Goal: Information Seeking & Learning: Learn about a topic

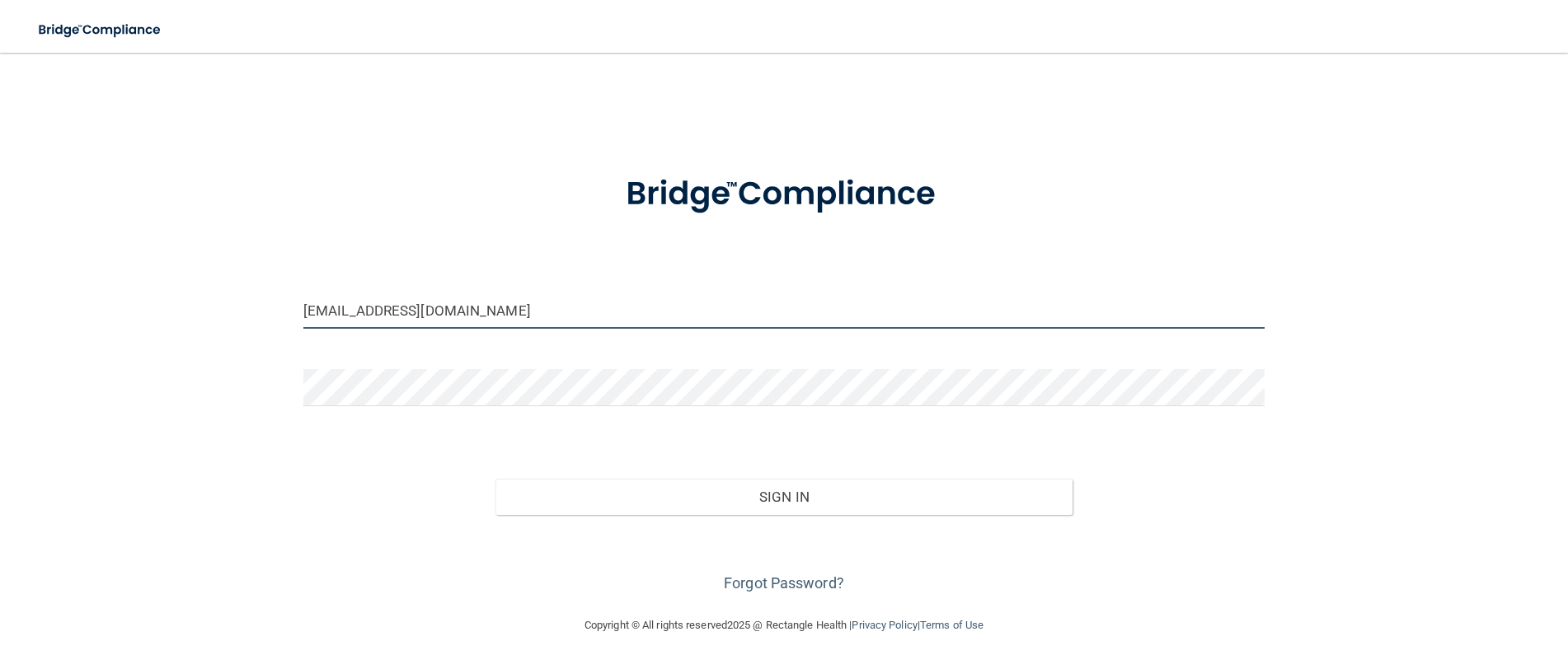
drag, startPoint x: 443, startPoint y: 315, endPoint x: 303, endPoint y: 311, distance: 140.1
click at [303, 311] on input "[EMAIL_ADDRESS][DOMAIN_NAME]" at bounding box center [784, 311] width 961 height 38
type input "[EMAIL_ADDRESS][DOMAIN_NAME]"
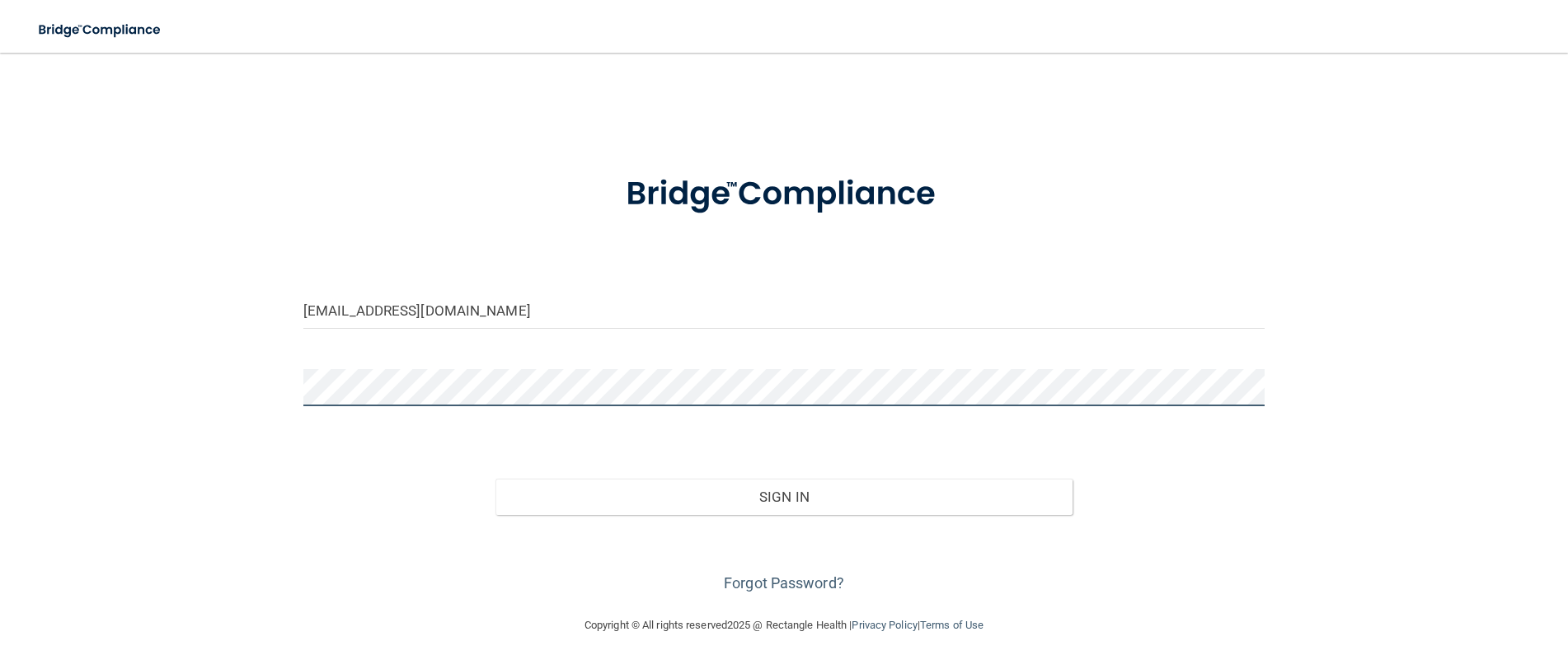
click at [272, 368] on div "[EMAIL_ADDRESS][DOMAIN_NAME] Invalid email/password. You don't have permission …" at bounding box center [784, 334] width 1502 height 530
click at [495, 479] on button "Sign In" at bounding box center [784, 497] width 577 height 37
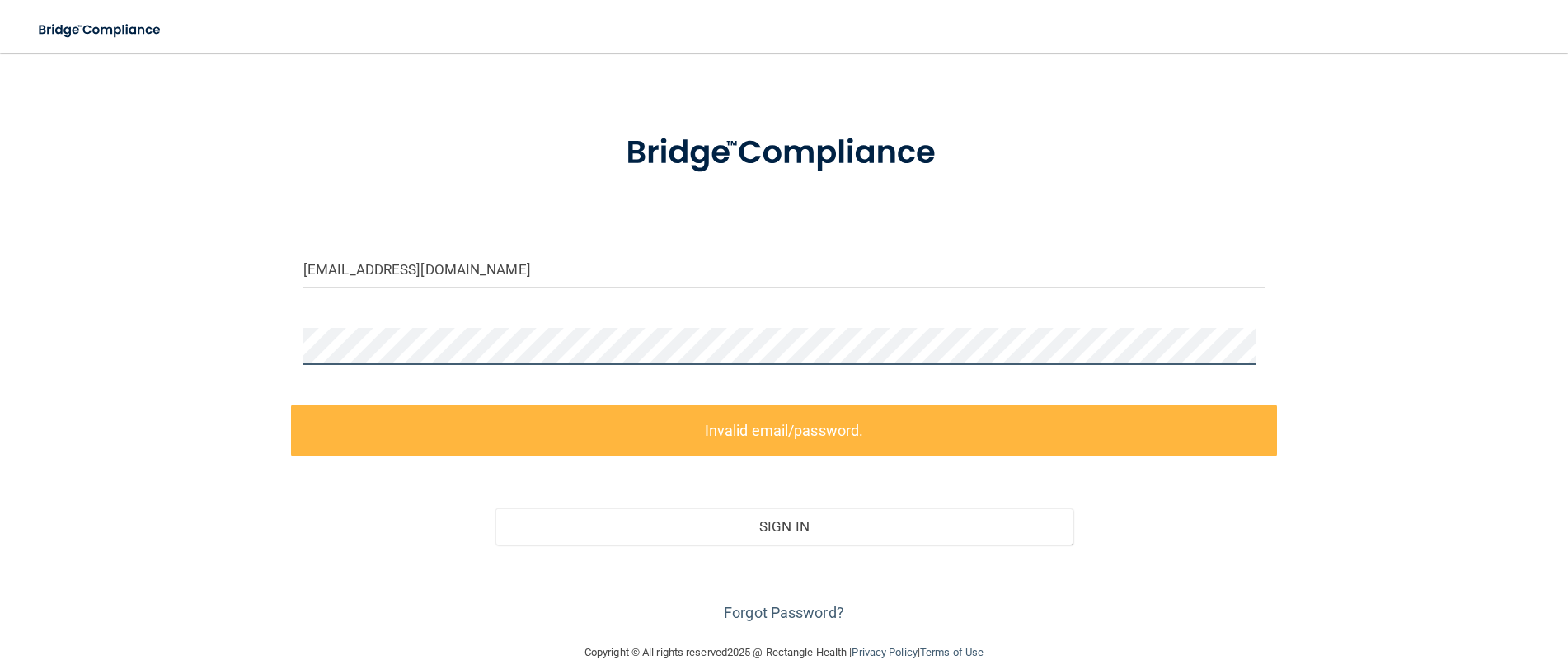
scroll to position [65, 0]
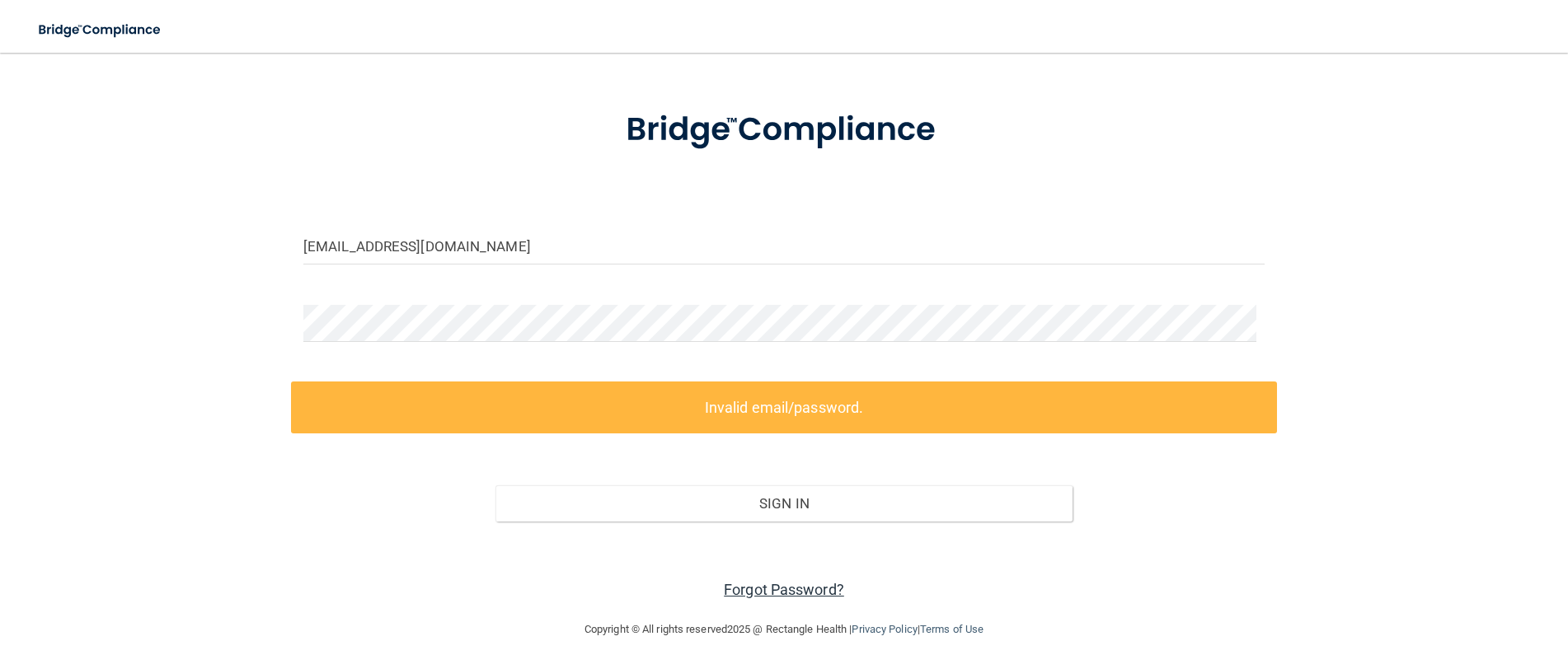
click at [794, 590] on link "Forgot Password?" at bounding box center [784, 590] width 120 height 17
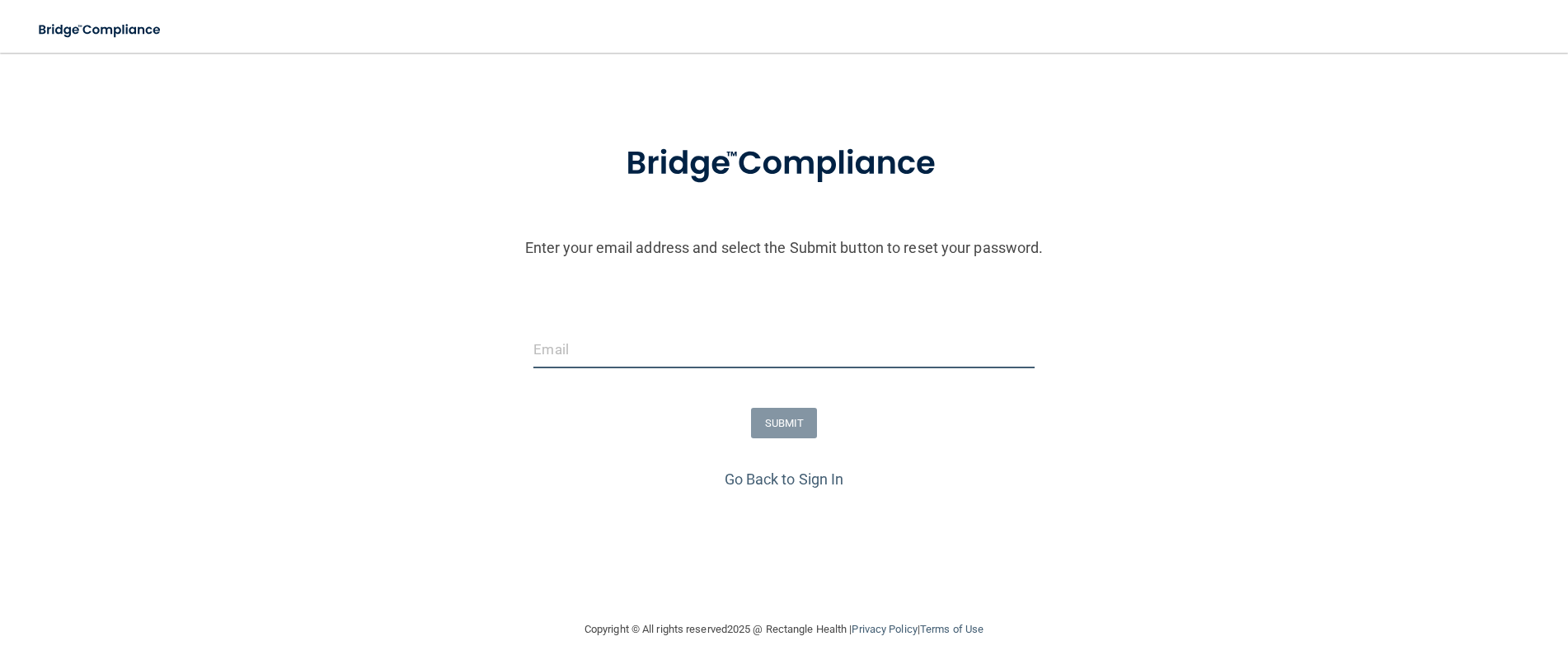
click at [630, 351] on input "email" at bounding box center [784, 350] width 501 height 38
type input "[EMAIL_ADDRESS][DOMAIN_NAME]"
click at [772, 426] on button "SUBMIT" at bounding box center [784, 423] width 67 height 31
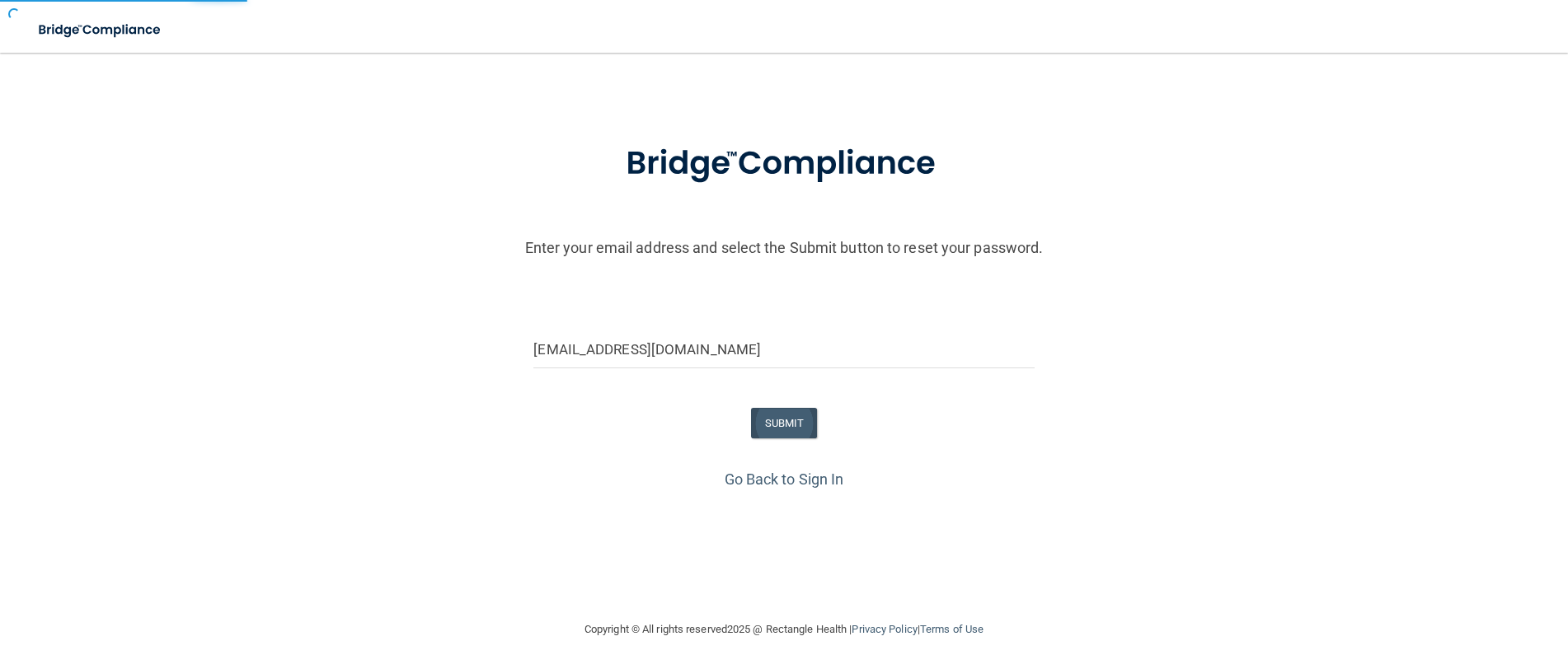
scroll to position [0, 0]
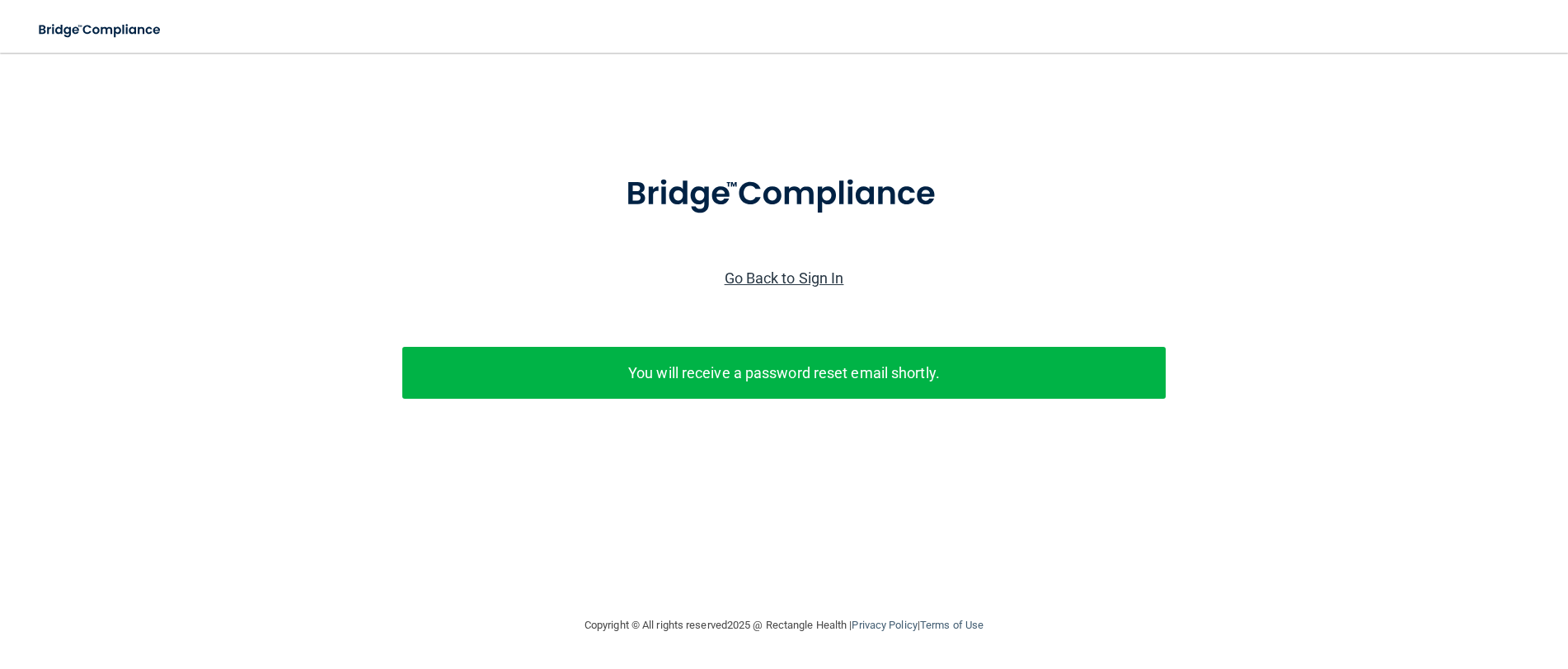
click at [794, 278] on link "Go Back to Sign In" at bounding box center [784, 278] width 119 height 17
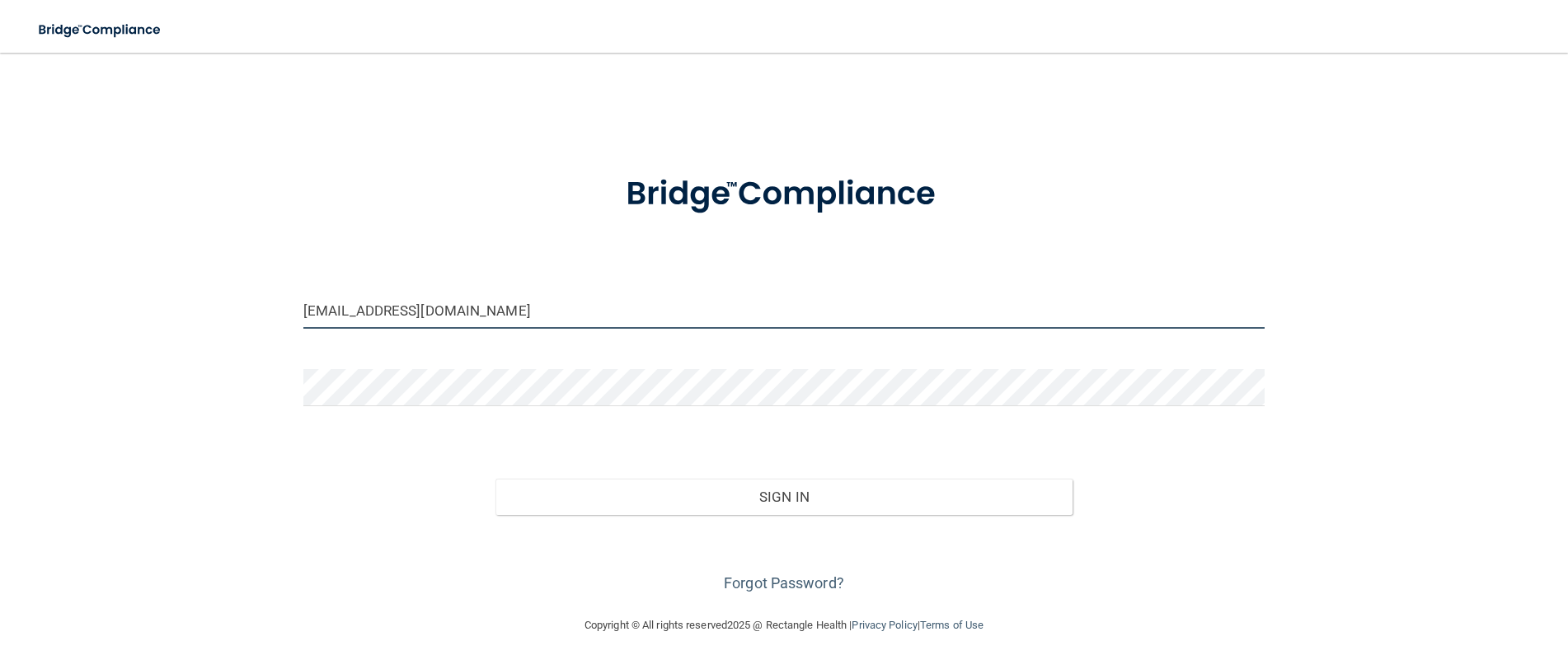
drag, startPoint x: 444, startPoint y: 306, endPoint x: 148, endPoint y: 245, distance: 302.2
click at [148, 245] on div "barlassmi@gmail.com Invalid email/password. You don't have permission to access…" at bounding box center [784, 334] width 1502 height 530
type input "[EMAIL_ADDRESS][DOMAIN_NAME]"
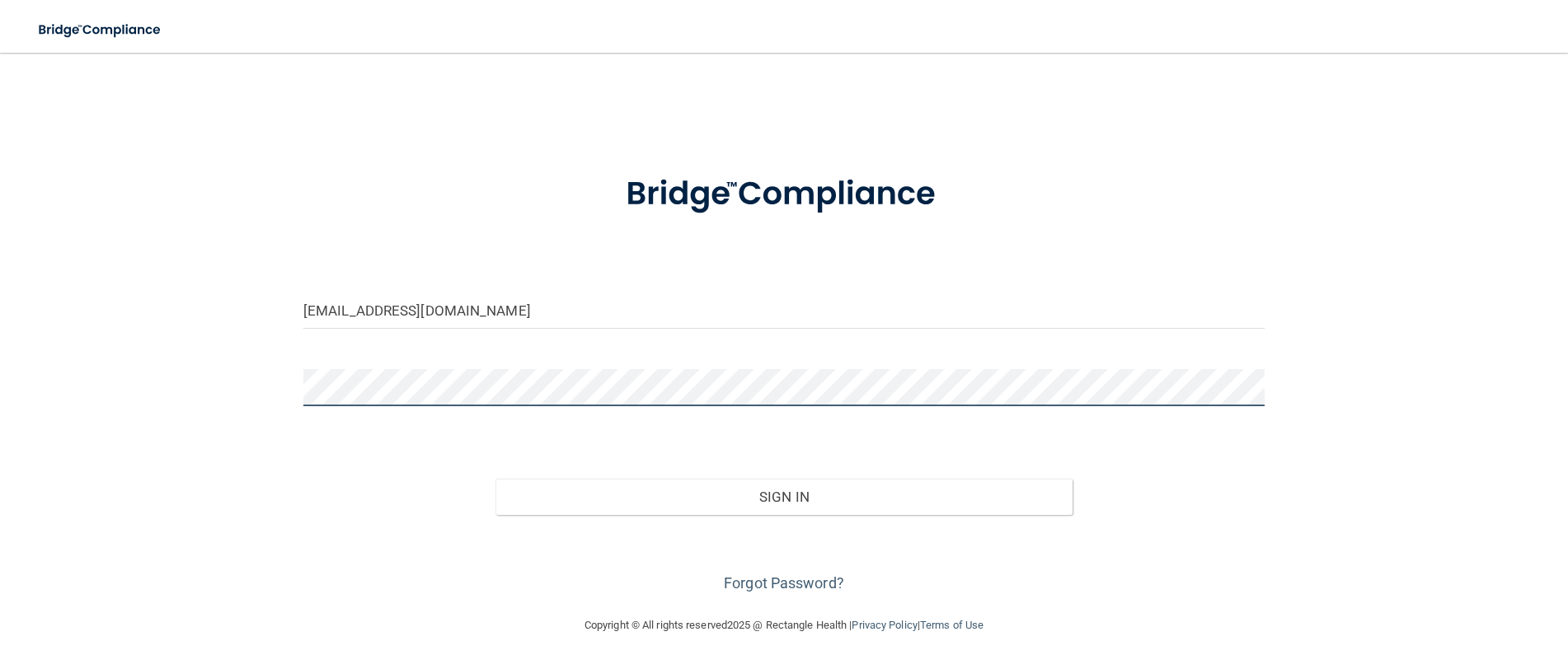
click at [96, 355] on div "jackiep1980@hotmail.com Invalid email/password. You don't have permission to ac…" at bounding box center [784, 334] width 1502 height 530
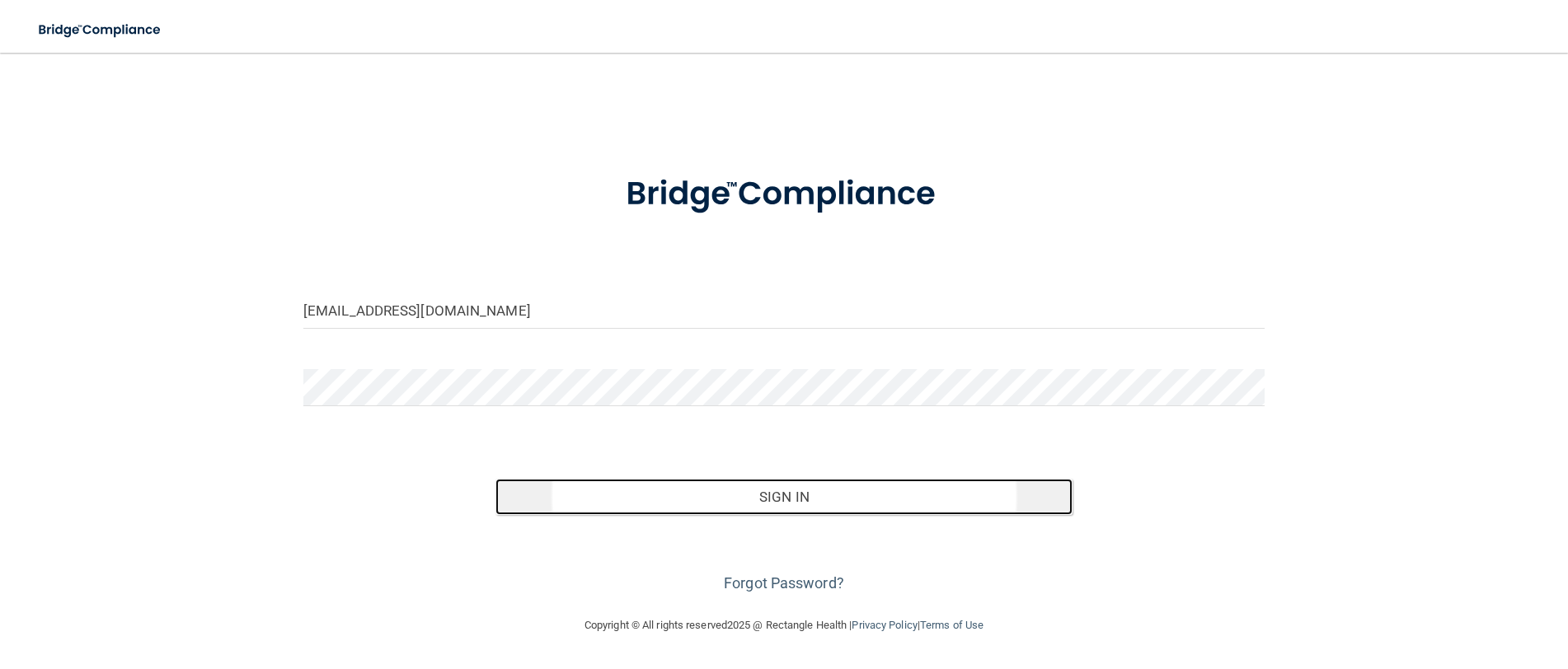
click at [808, 495] on button "Sign In" at bounding box center [784, 497] width 577 height 37
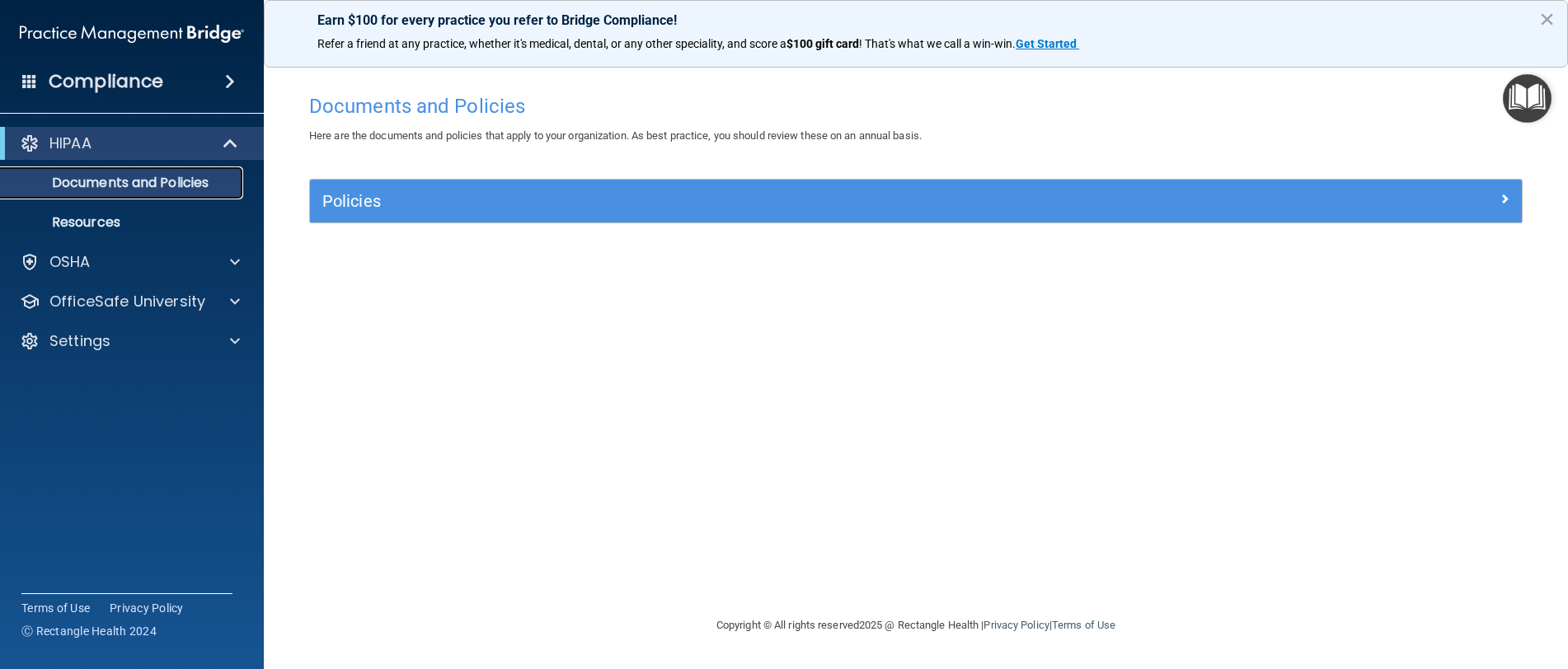
click at [119, 193] on link "Documents and Policies" at bounding box center [113, 183] width 260 height 33
click at [113, 221] on p "Resources" at bounding box center [123, 222] width 225 height 17
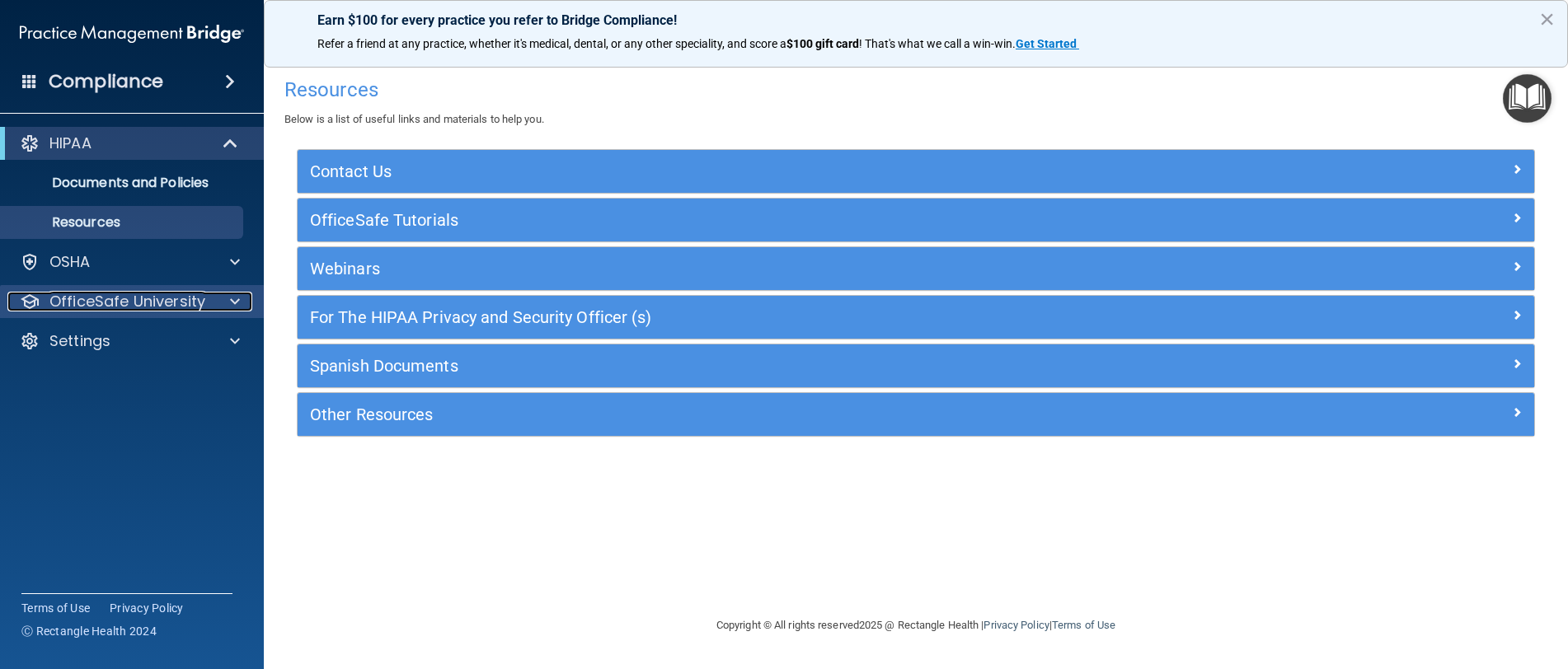
click at [228, 304] on div at bounding box center [232, 302] width 41 height 20
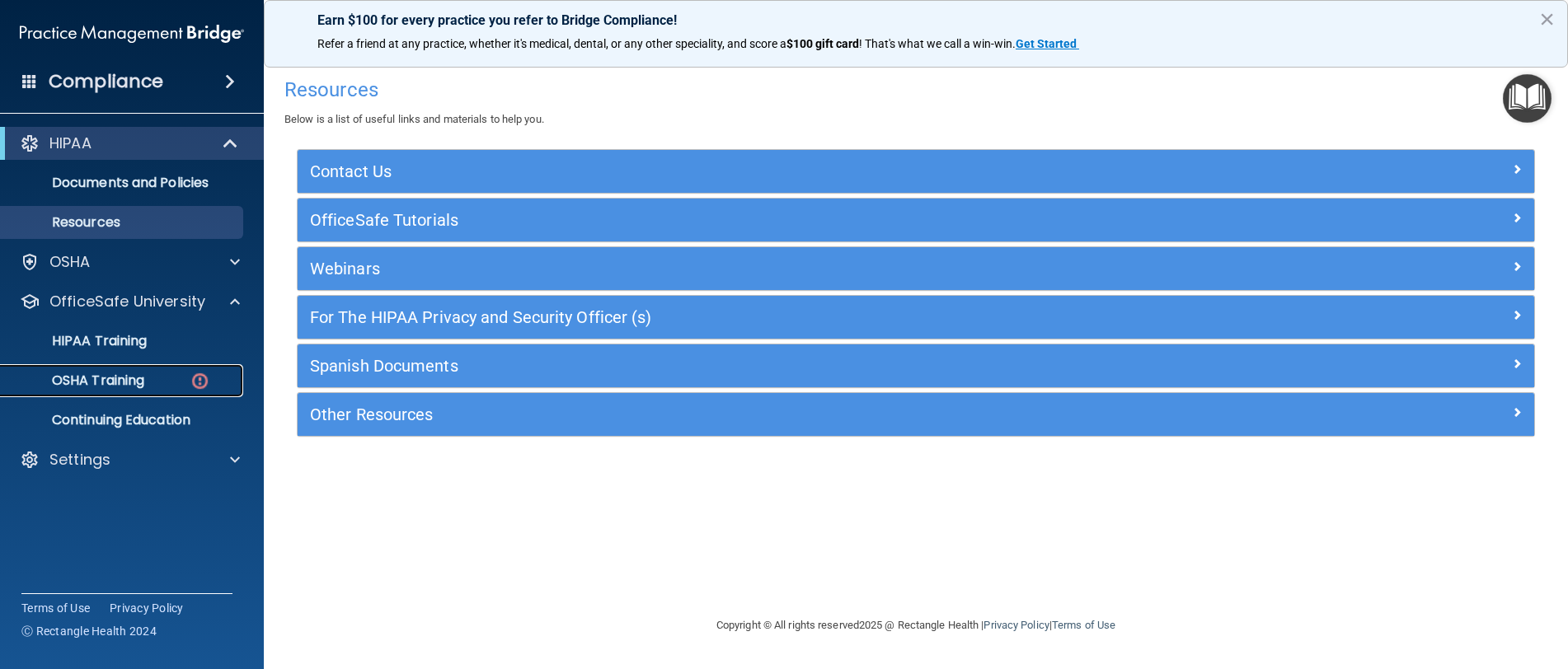
click at [129, 385] on p "OSHA Training" at bounding box center [77, 380] width 133 height 17
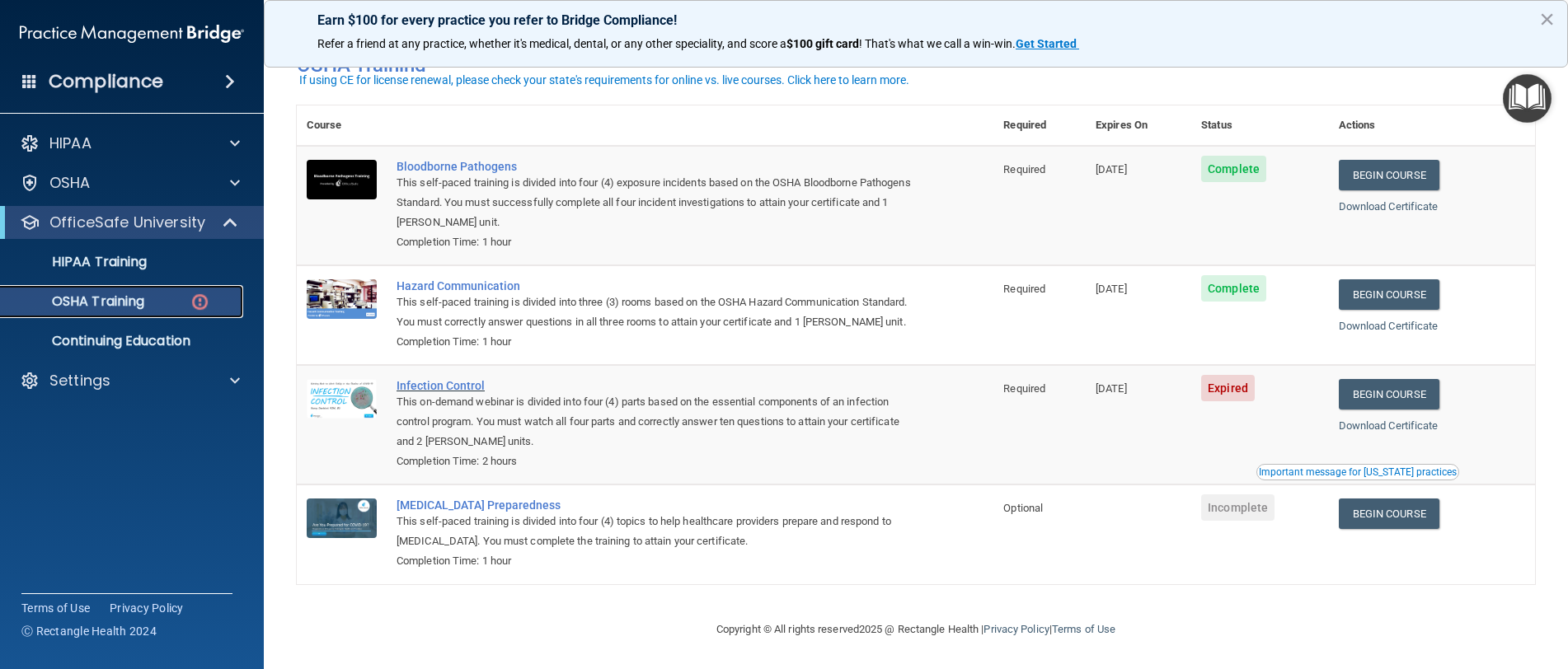
scroll to position [109, 0]
click at [1357, 516] on link "Begin Course" at bounding box center [1388, 514] width 100 height 31
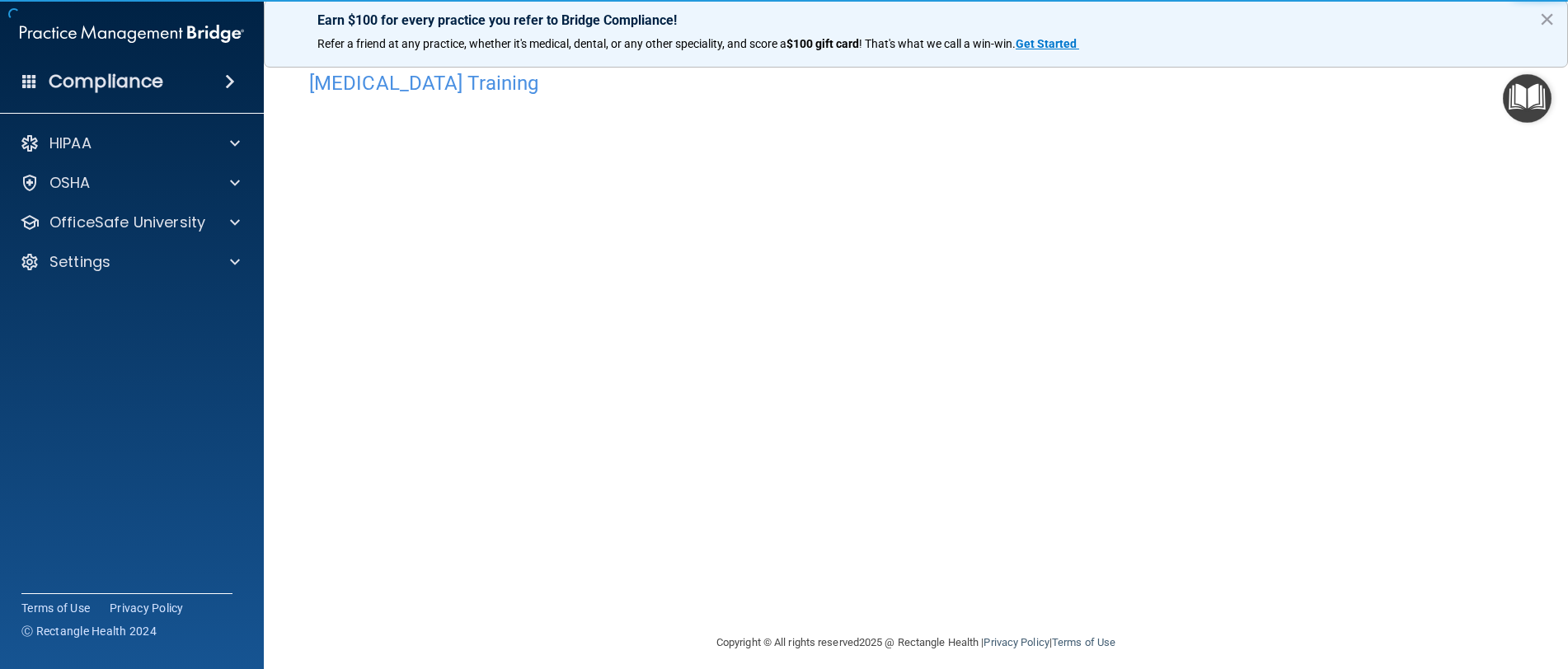
scroll to position [37, 0]
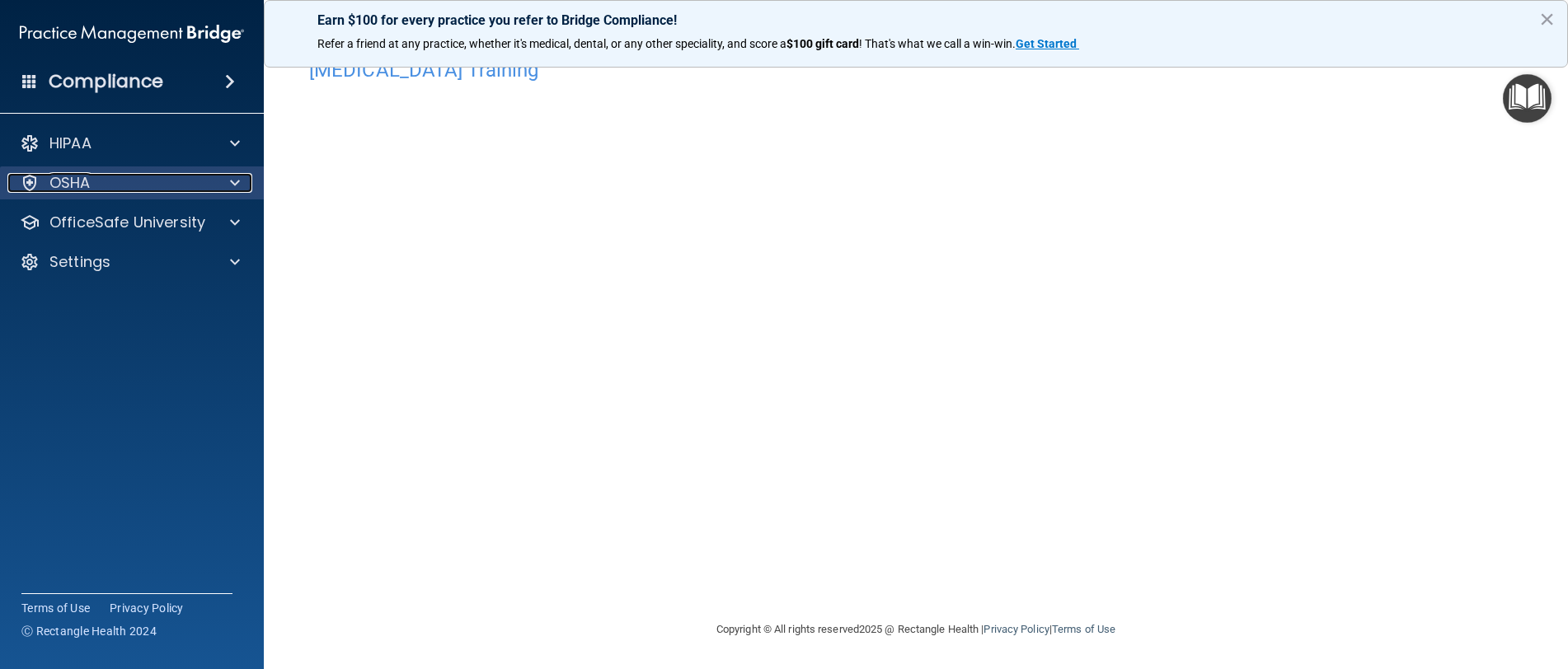
click at [118, 186] on div "OSHA" at bounding box center [110, 182] width 204 height 20
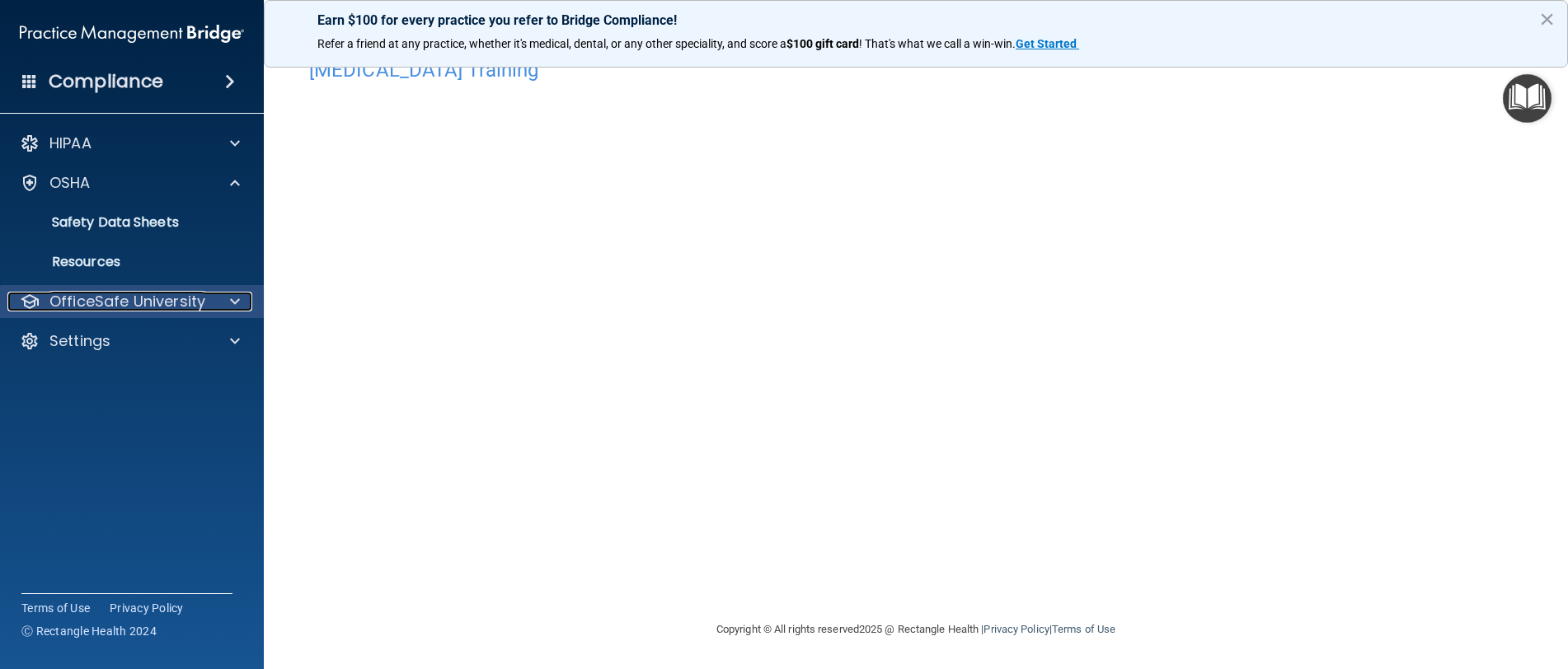
click at [128, 294] on p "OfficeSafe University" at bounding box center [127, 302] width 156 height 20
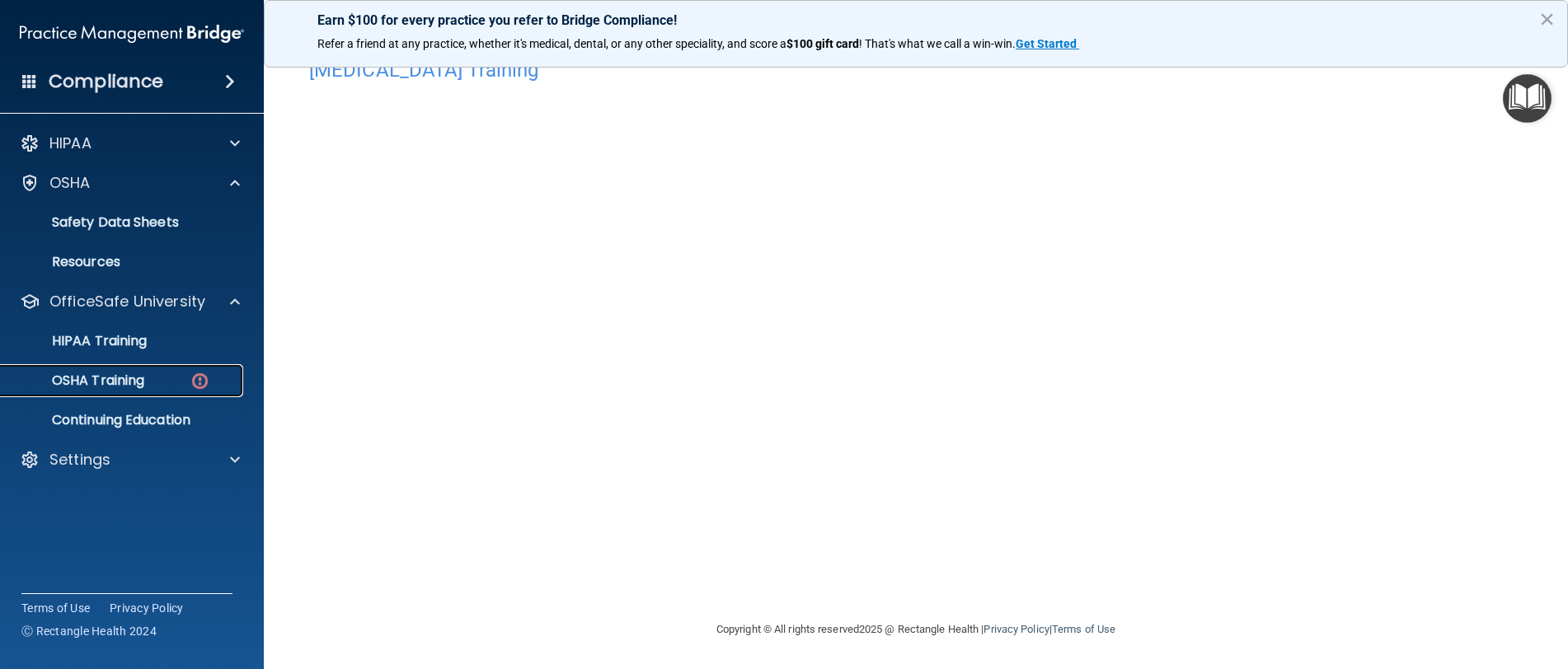
click at [131, 390] on link "OSHA Training" at bounding box center [113, 381] width 260 height 33
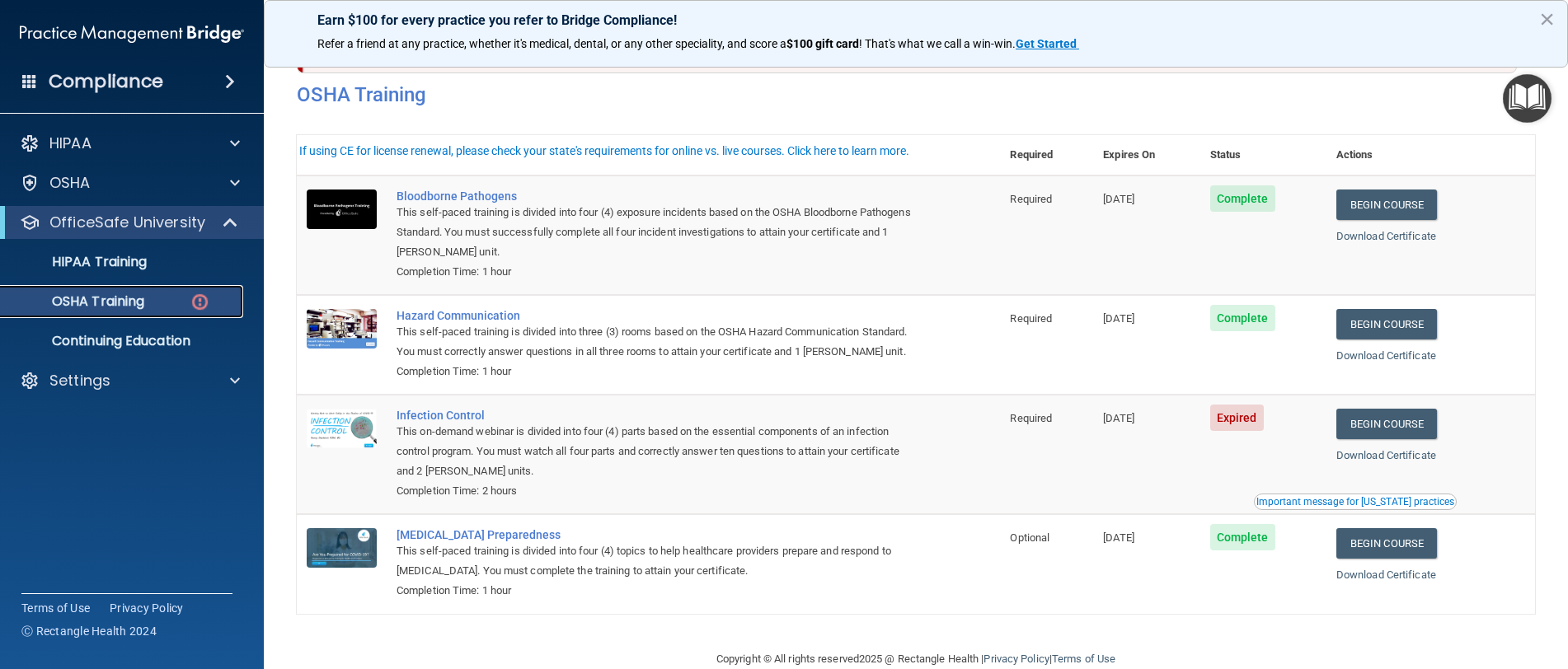
scroll to position [26, 0]
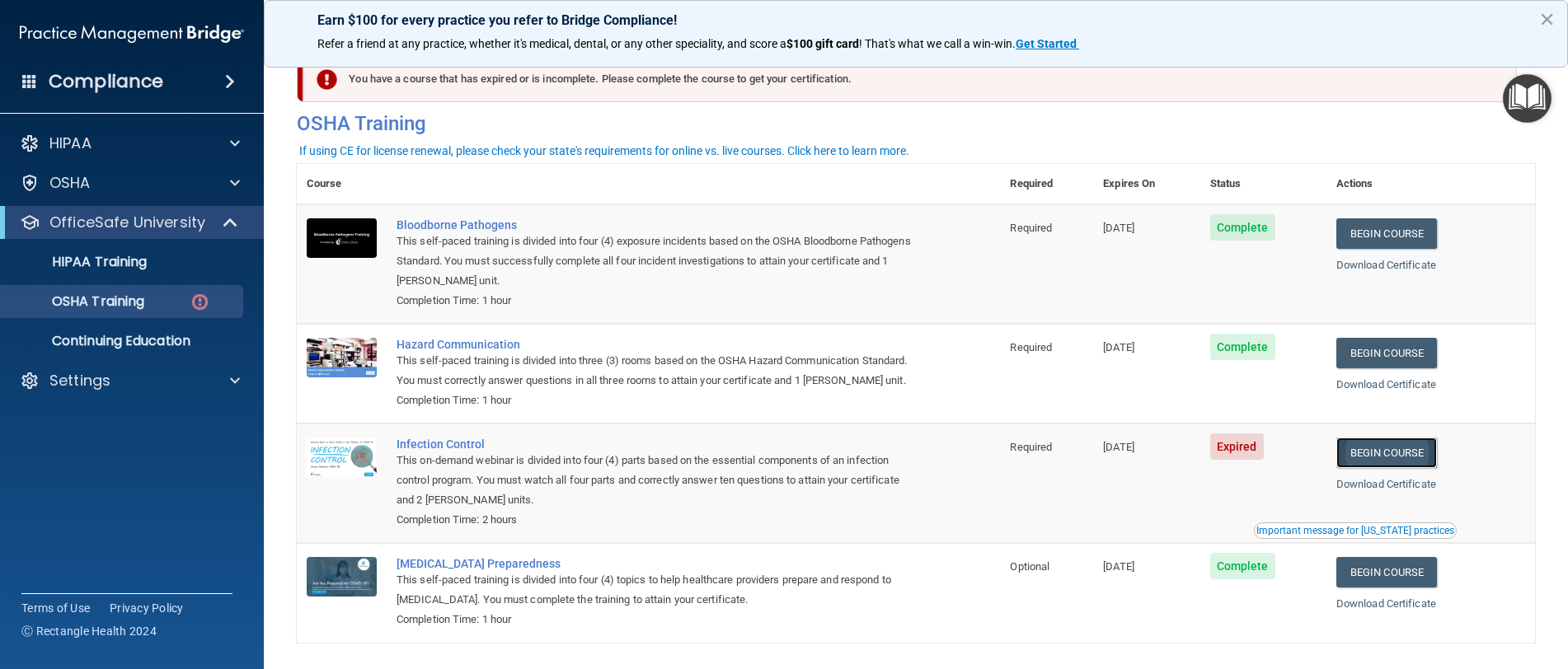
click at [1367, 468] on link "Begin Course" at bounding box center [1386, 453] width 100 height 31
click at [163, 309] on div "OSHA Training" at bounding box center [123, 301] width 225 height 17
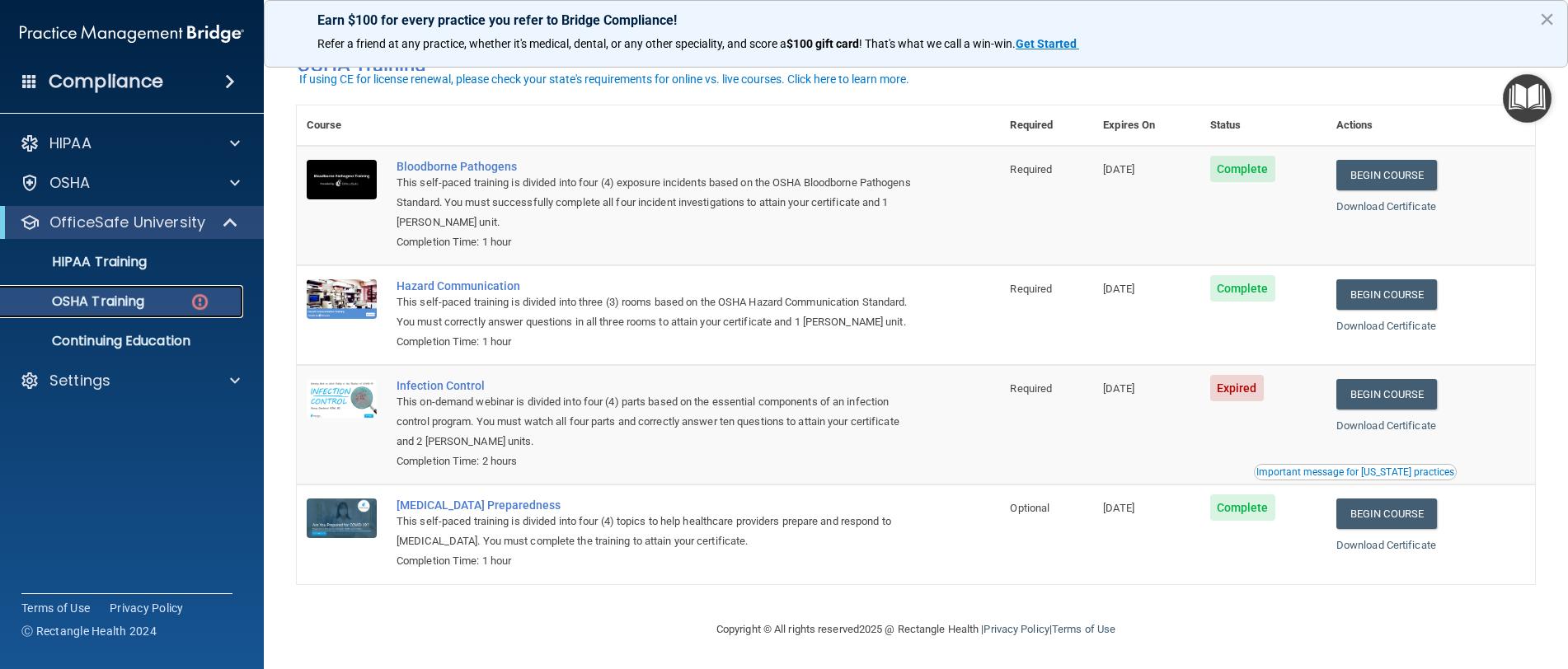
scroll to position [109, 0]
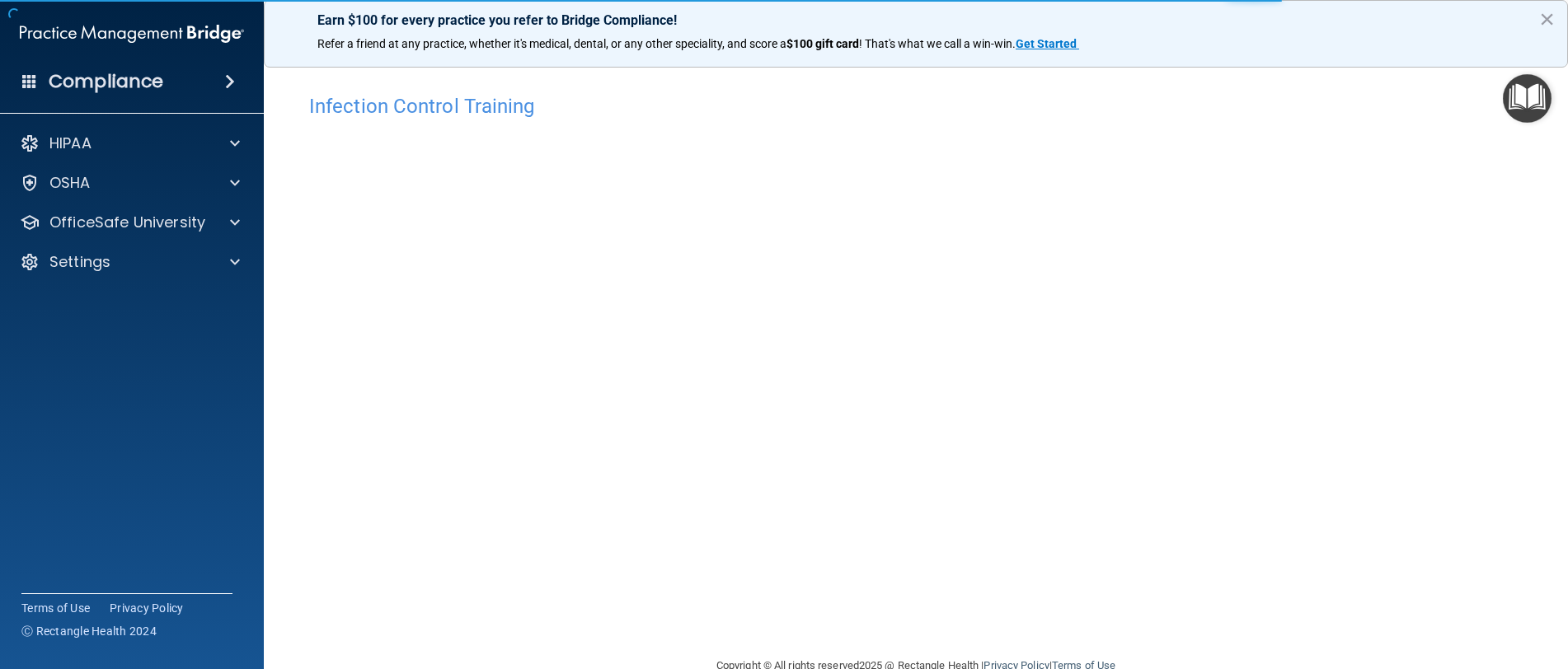
scroll to position [37, 0]
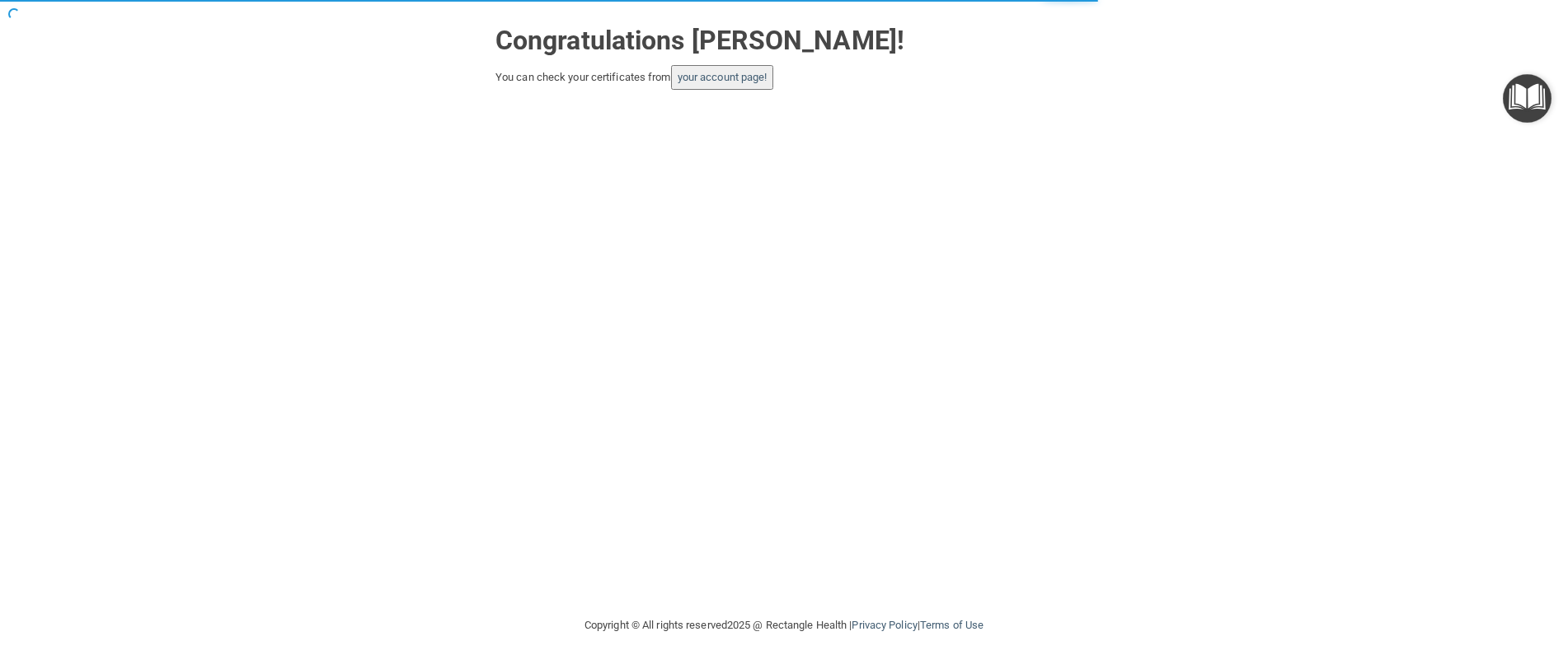
click at [738, 85] on button "your account page!" at bounding box center [722, 78] width 103 height 24
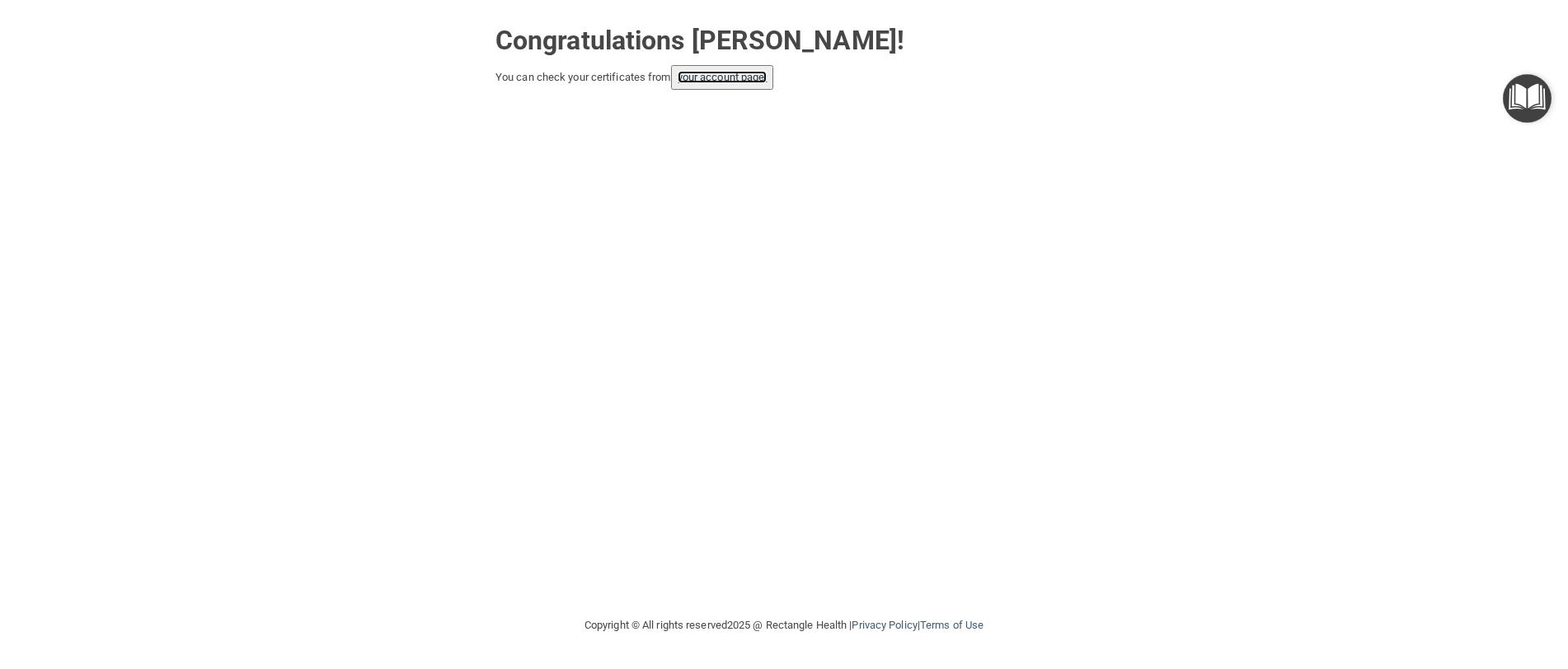
click at [724, 80] on link "your account page!" at bounding box center [722, 77] width 90 height 12
click at [712, 81] on link "your account page!" at bounding box center [722, 77] width 90 height 12
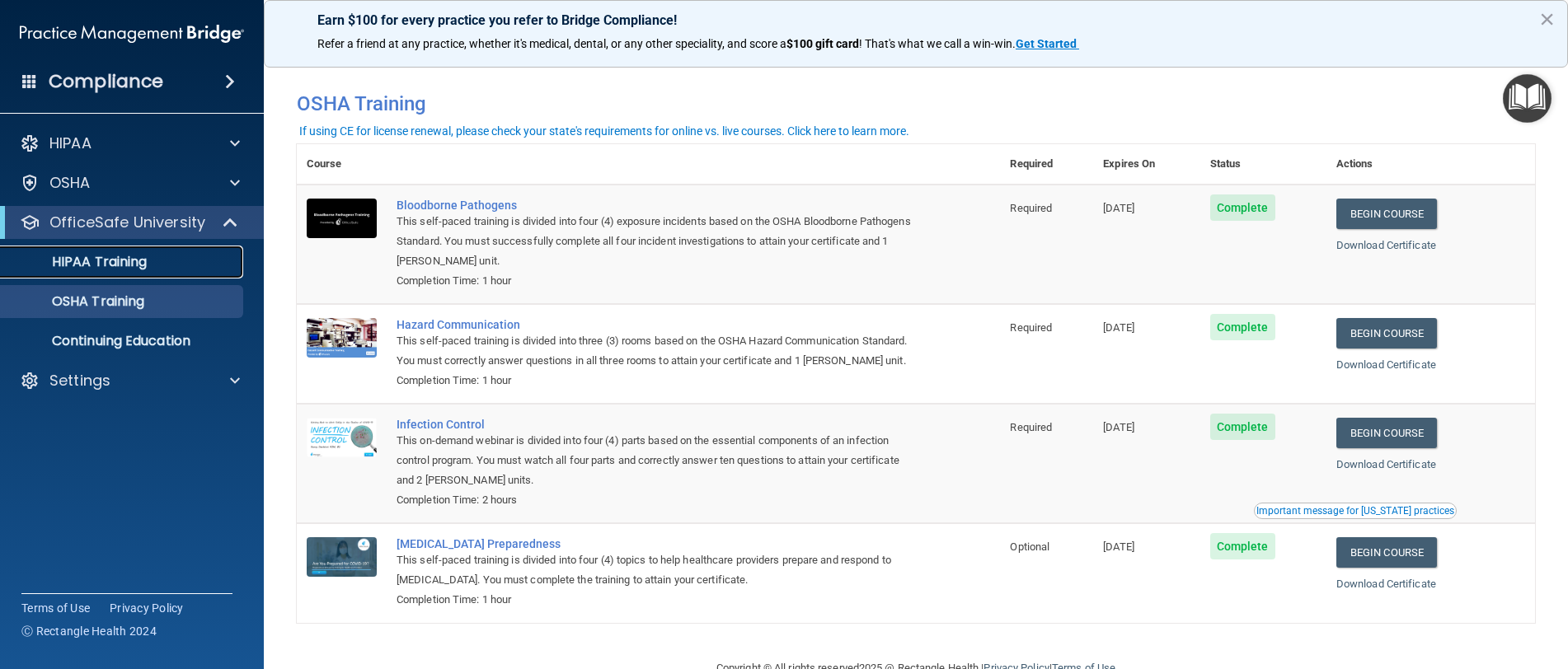
click at [117, 269] on p "HIPAA Training" at bounding box center [78, 262] width 136 height 17
